Goal: Task Accomplishment & Management: Complete application form

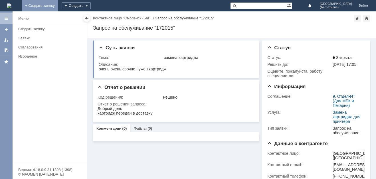
click at [58, 5] on link "+ Создать заявку" at bounding box center [40, 5] width 36 height 11
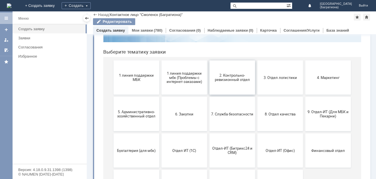
scroll to position [57, 0]
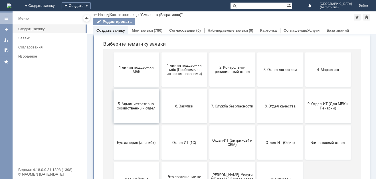
click at [135, 107] on span "5. Административно-хозяйственный отдел" at bounding box center [136, 106] width 42 height 9
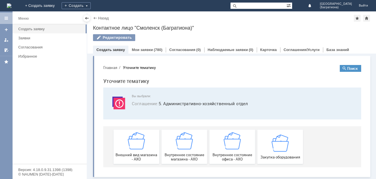
scroll to position [1, 0]
click at [143, 147] on div "Внешний вид магазина - АХО" at bounding box center [136, 146] width 42 height 29
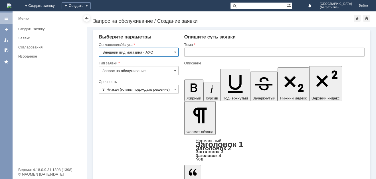
click at [158, 86] on input "3. Низкая (готовы подождать решение)" at bounding box center [139, 89] width 80 height 9
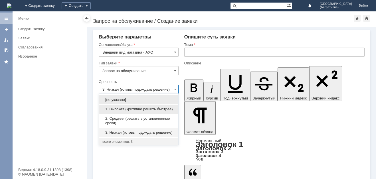
click at [147, 107] on span "1. Высокая (критично решить быстрее)" at bounding box center [138, 109] width 72 height 5
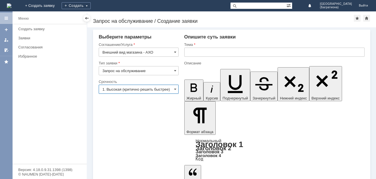
type input "1. Высокая (критично решить быстрее)"
click at [223, 53] on input "text" at bounding box center [274, 52] width 180 height 9
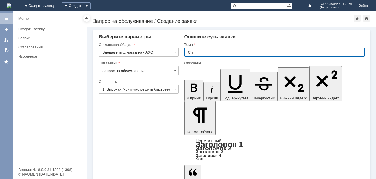
type input "С"
type input "Ш"
type input "Сломался штендер на улице"
drag, startPoint x: 220, startPoint y: 1357, endPoint x: 216, endPoint y: 1358, distance: 3.6
